Goal: Task Accomplishment & Management: Manage account settings

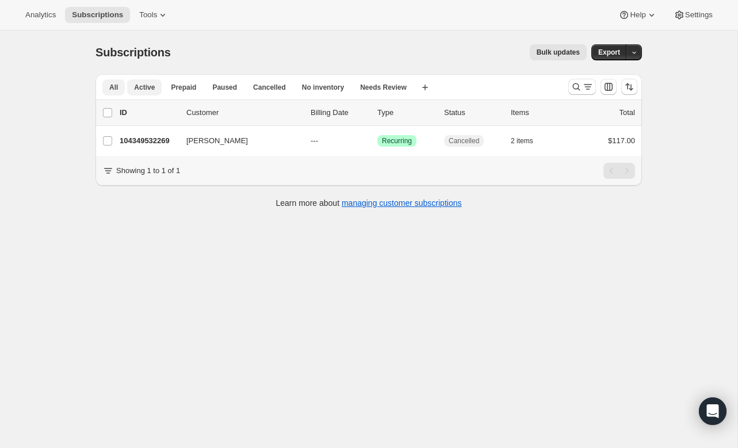
click at [145, 86] on span "Active" at bounding box center [144, 87] width 21 height 9
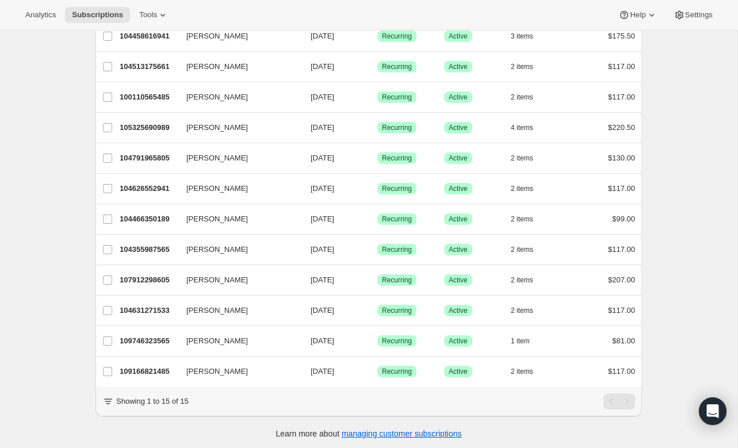
scroll to position [199, 0]
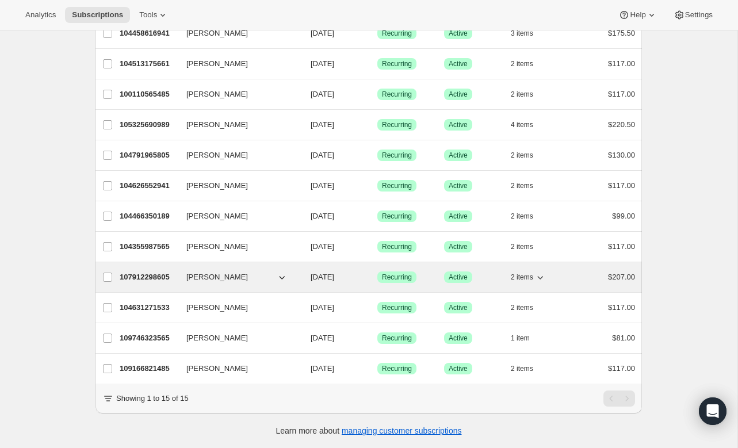
click at [223, 272] on span "[PERSON_NAME]" at bounding box center [217, 277] width 62 height 12
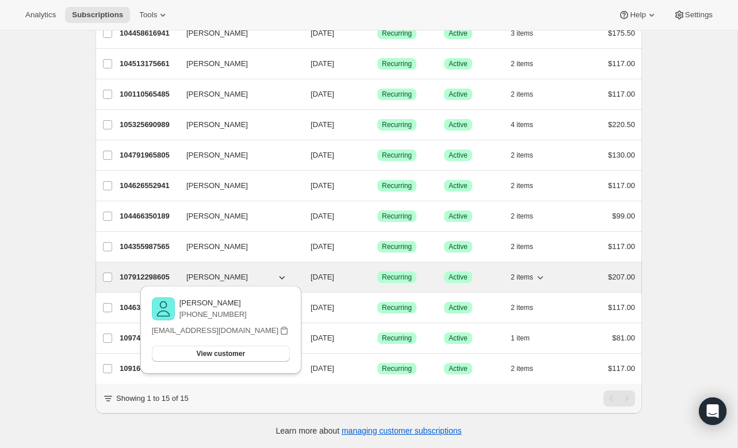
click at [156, 271] on p "107912298605" at bounding box center [149, 277] width 58 height 12
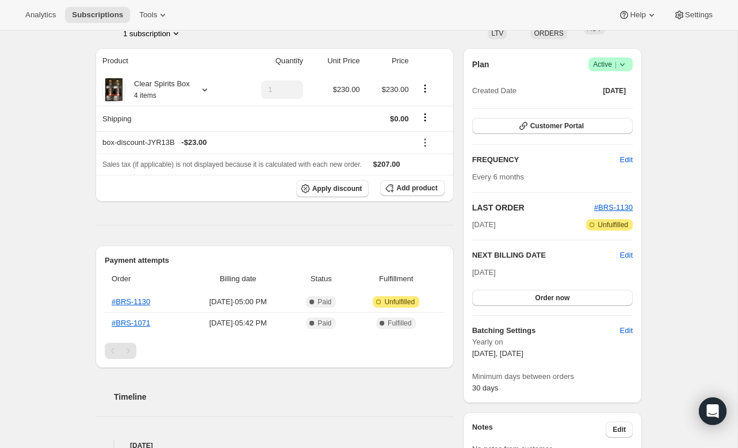
scroll to position [18, 0]
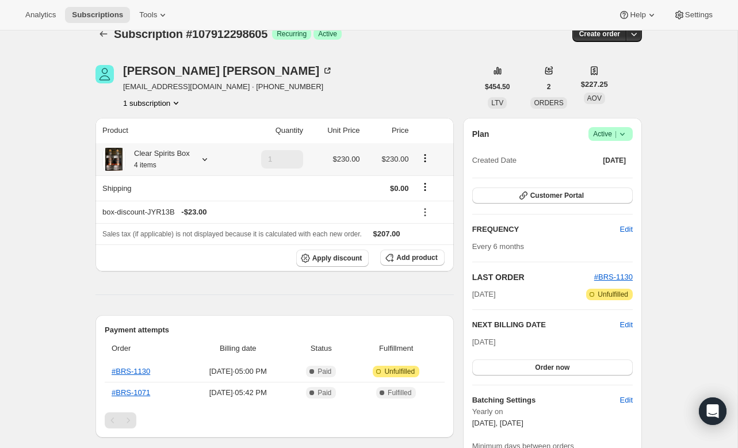
click at [206, 159] on icon at bounding box center [205, 160] width 12 height 12
click at [168, 259] on button "Edit box" at bounding box center [156, 252] width 106 height 16
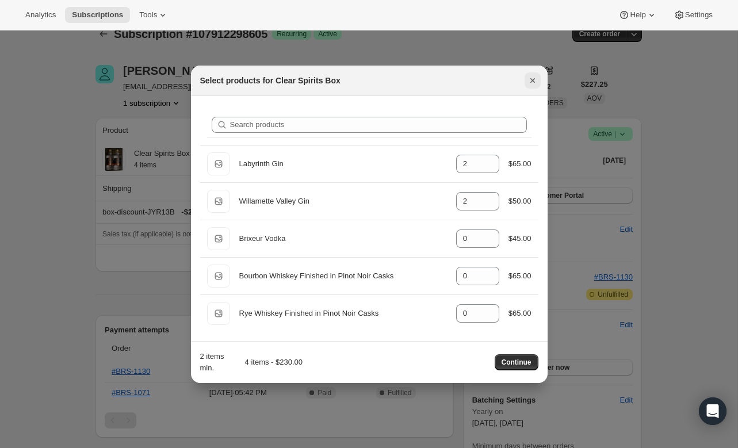
click at [534, 76] on icon "Close" at bounding box center [533, 81] width 12 height 12
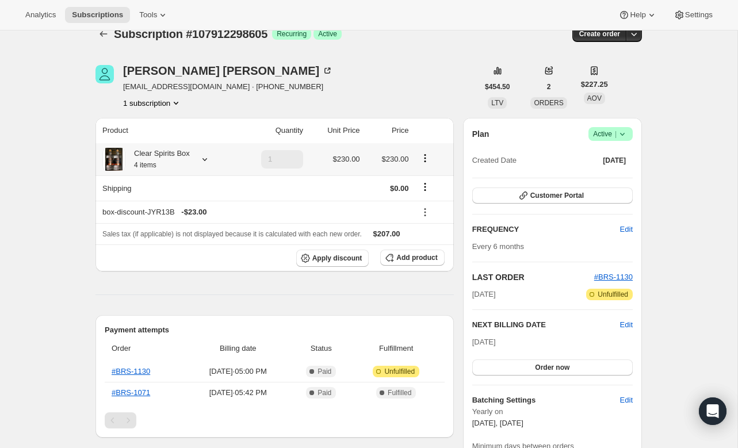
click at [430, 158] on icon "Product actions" at bounding box center [425, 158] width 12 height 12
click at [421, 179] on span "Edit box" at bounding box center [425, 180] width 27 height 9
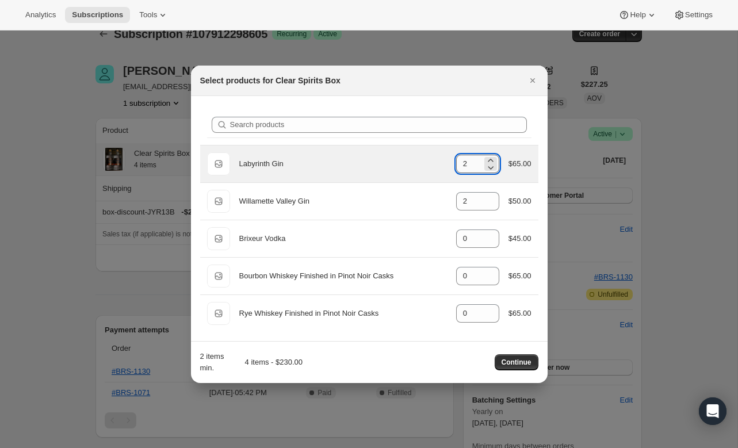
click at [470, 168] on input "2" at bounding box center [469, 164] width 26 height 18
click at [490, 166] on icon ":r7u:" at bounding box center [491, 168] width 12 height 12
type input "1"
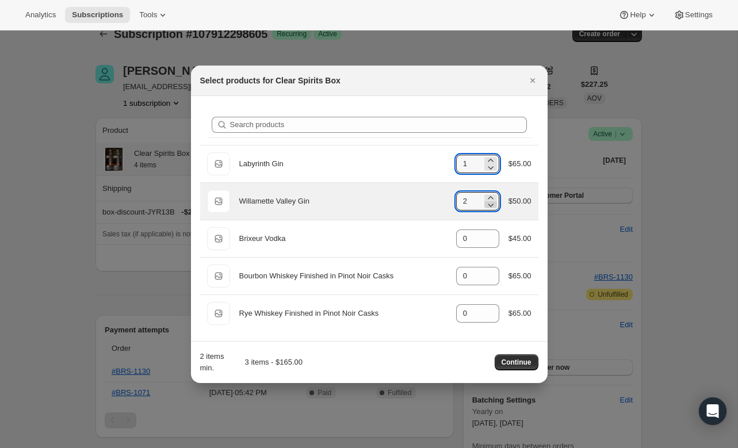
click at [489, 206] on icon ":r7u:" at bounding box center [491, 205] width 12 height 12
type input "1"
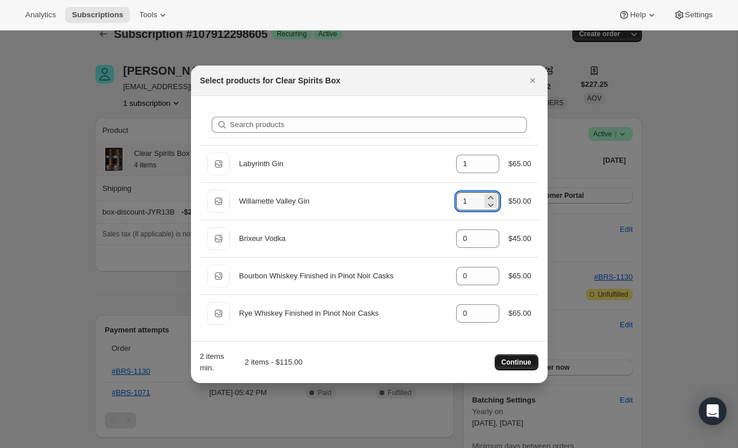
click at [513, 362] on span "Continue" at bounding box center [516, 362] width 30 height 9
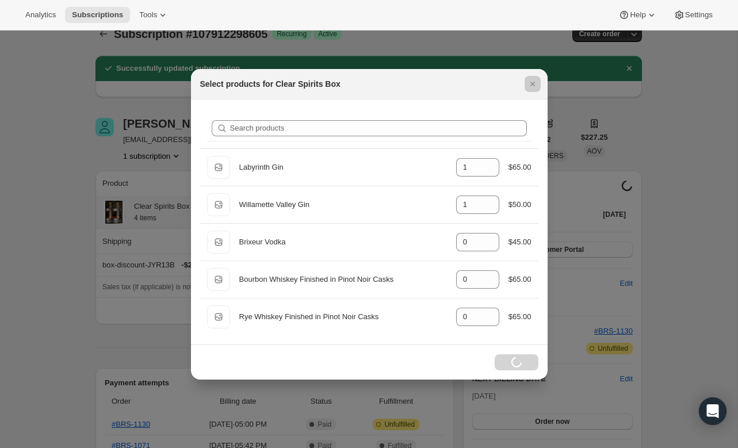
click at [665, 124] on div at bounding box center [369, 224] width 738 height 448
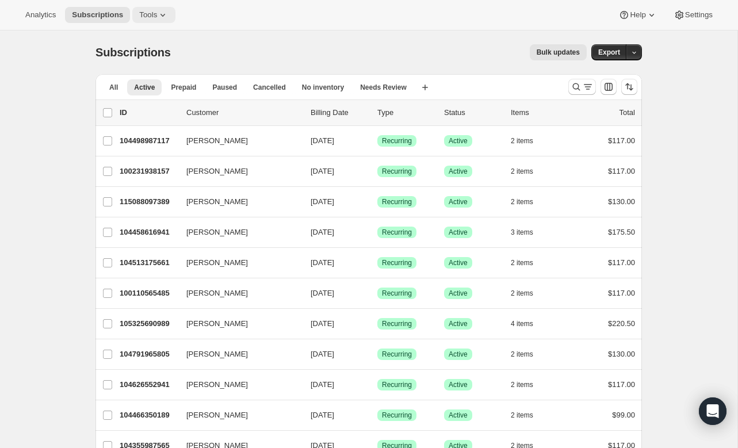
click at [162, 10] on icon at bounding box center [163, 15] width 12 height 12
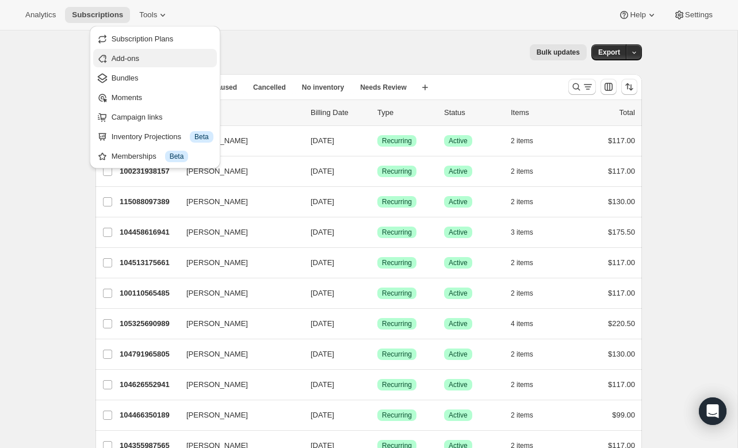
click at [137, 59] on span "Add-ons" at bounding box center [126, 58] width 28 height 9
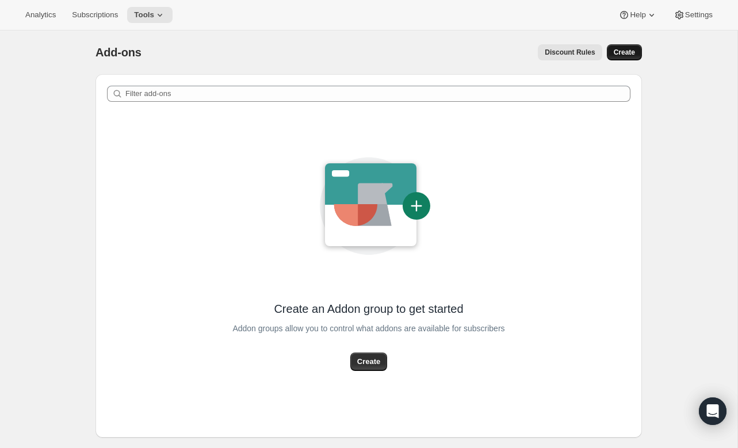
click at [614, 52] on span "Create" at bounding box center [624, 52] width 21 height 9
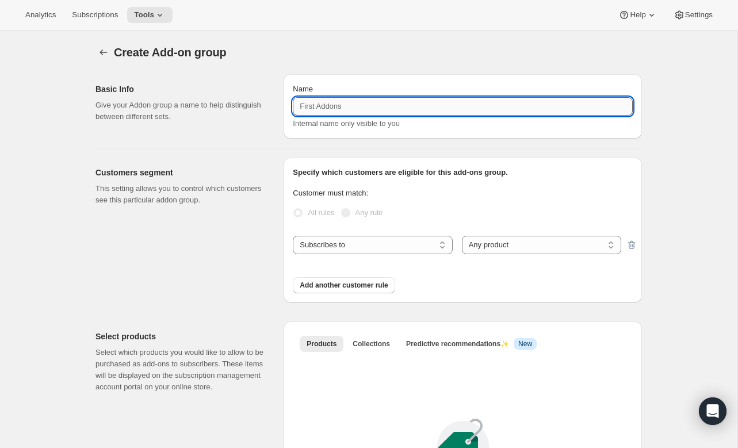
click at [356, 110] on input "Name" at bounding box center [463, 106] width 340 height 18
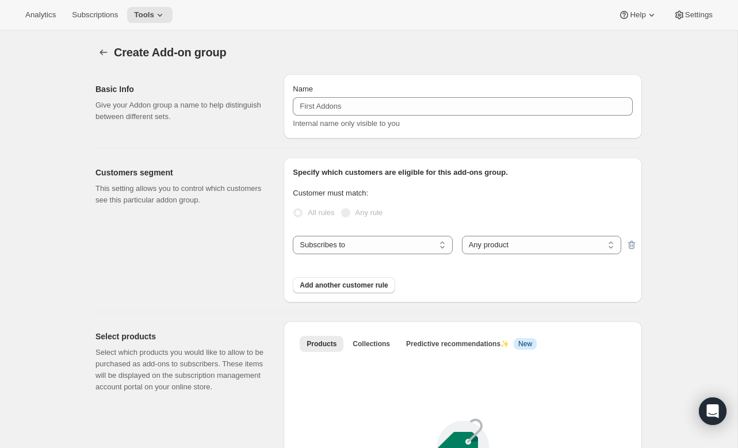
click at [271, 235] on div "Customers segment This setting allows you to control which customers see this p…" at bounding box center [184, 230] width 179 height 145
click at [388, 234] on div "Specify which customers are eligible for this add-ons group. Customer must matc…" at bounding box center [463, 230] width 340 height 127
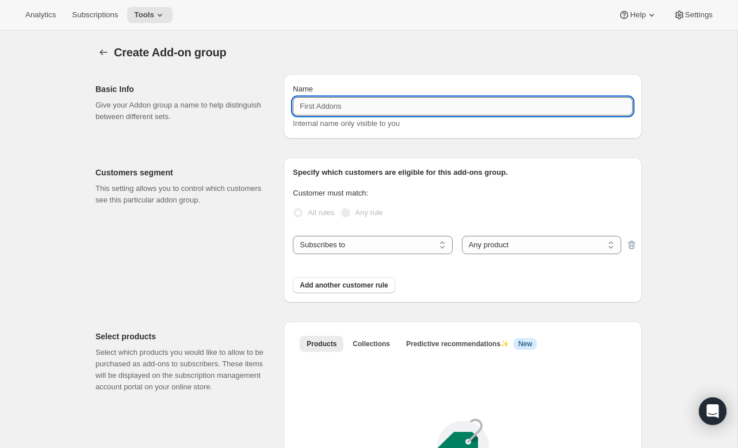
click at [340, 111] on input "Name" at bounding box center [463, 106] width 340 height 18
type input "Subscriber Add Ons"
click at [235, 170] on h2 "Customers segment" at bounding box center [180, 173] width 170 height 12
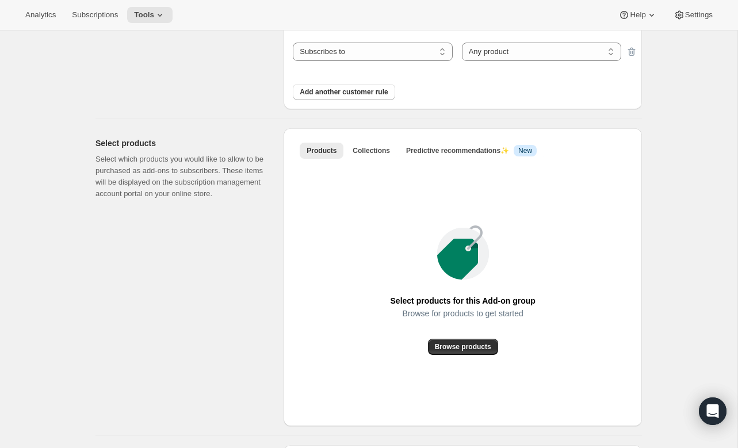
scroll to position [216, 0]
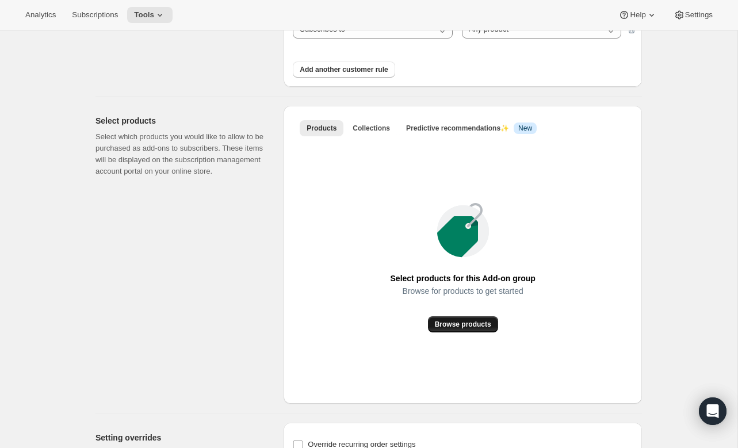
click at [472, 327] on span "Browse products" at bounding box center [463, 324] width 56 height 9
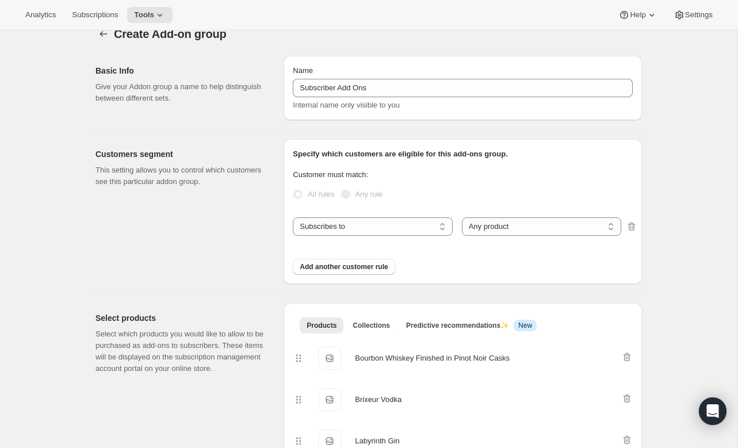
scroll to position [0, 0]
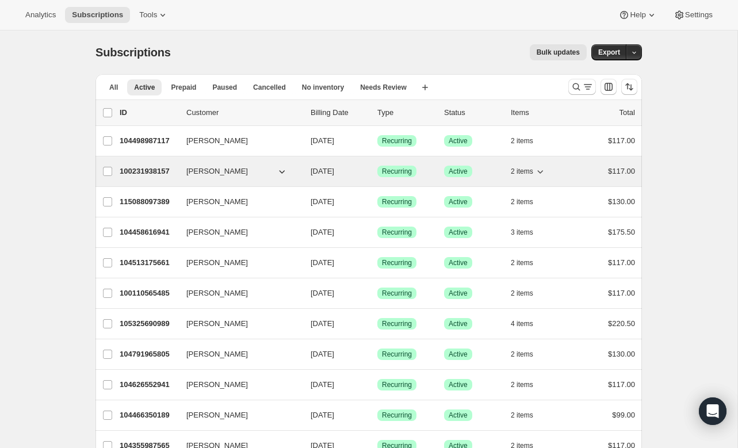
click at [151, 173] on p "100231938157" at bounding box center [149, 172] width 58 height 12
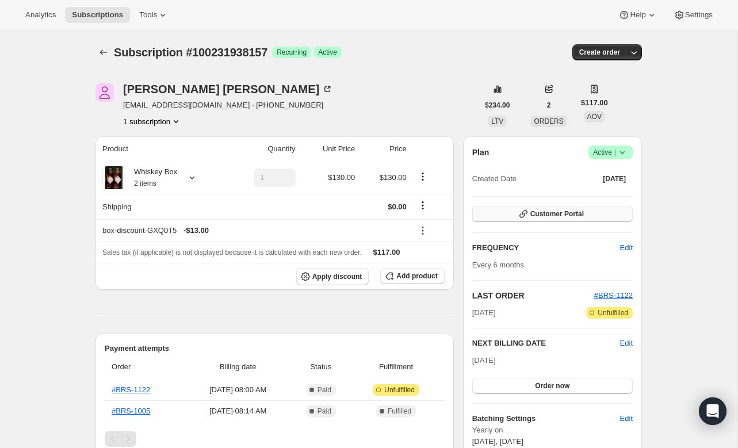
click at [550, 213] on span "Customer Portal" at bounding box center [556, 213] width 53 height 9
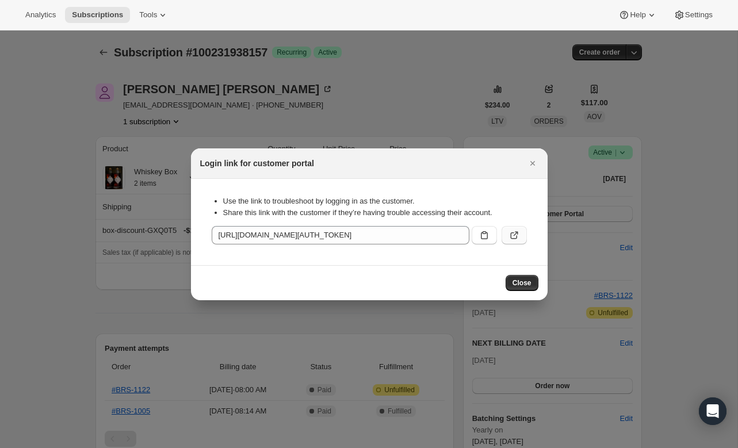
click at [516, 233] on icon ":rol:" at bounding box center [514, 235] width 12 height 12
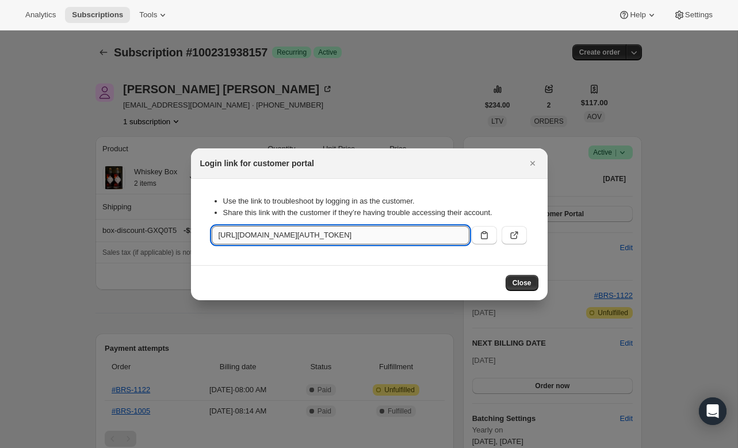
click at [430, 235] on input "[URL][DOMAIN_NAME][AUTH_TOKEN]" at bounding box center [341, 235] width 258 height 18
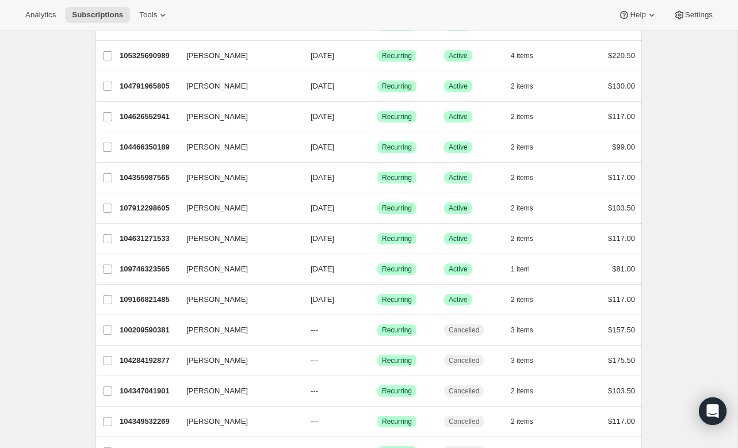
scroll to position [269, 0]
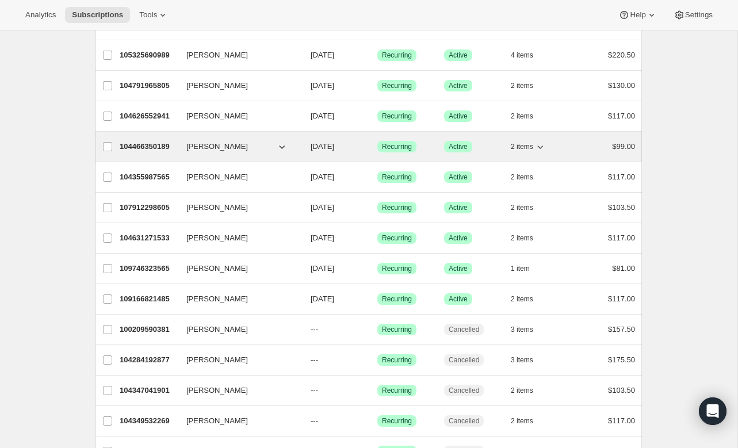
click at [148, 146] on p "104466350189" at bounding box center [149, 147] width 58 height 12
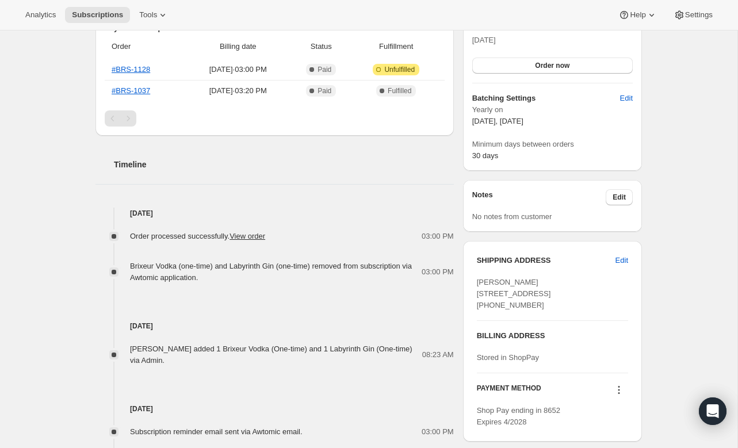
scroll to position [303, 0]
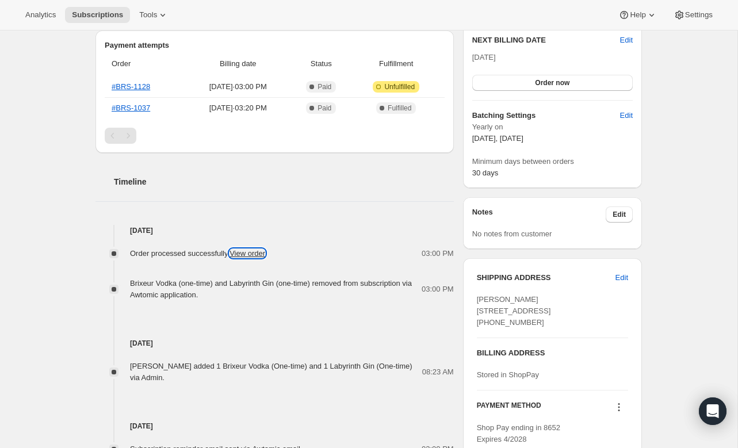
click at [265, 258] on link "View order" at bounding box center [247, 253] width 36 height 9
